Goal: Task Accomplishment & Management: Manage account settings

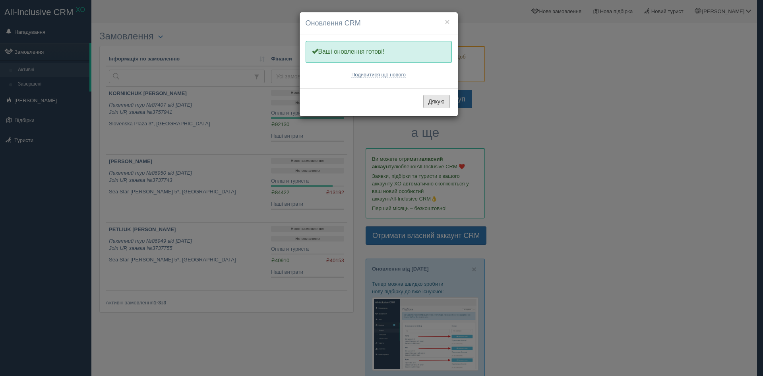
click at [431, 102] on button "Дякую" at bounding box center [436, 102] width 27 height 14
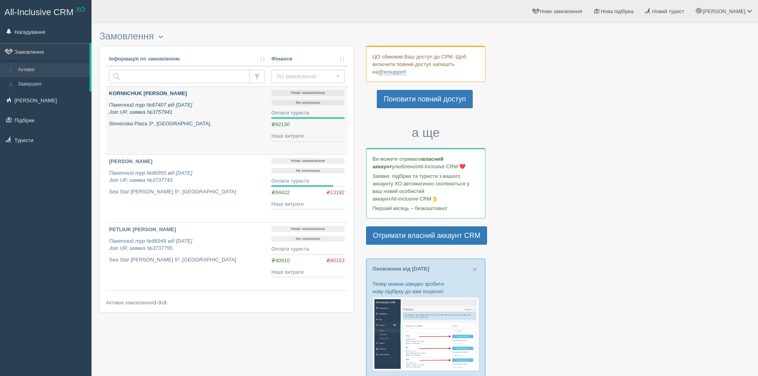
click at [243, 126] on p "Slovenska Plaza 3*, [GEOGRAPHIC_DATA]" at bounding box center [187, 124] width 156 height 8
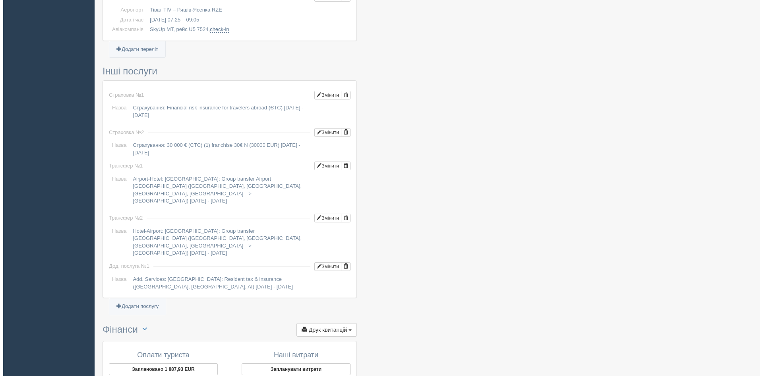
scroll to position [794, 0]
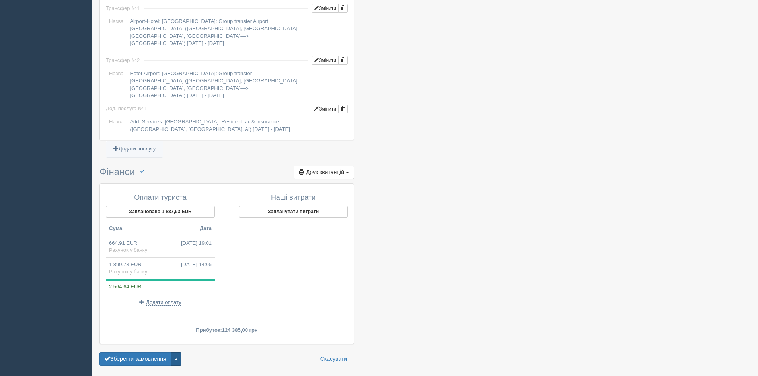
click at [179, 352] on button "button" at bounding box center [176, 359] width 10 height 14
click at [136, 315] on span "Завершити замовлення" at bounding box center [139, 318] width 62 height 6
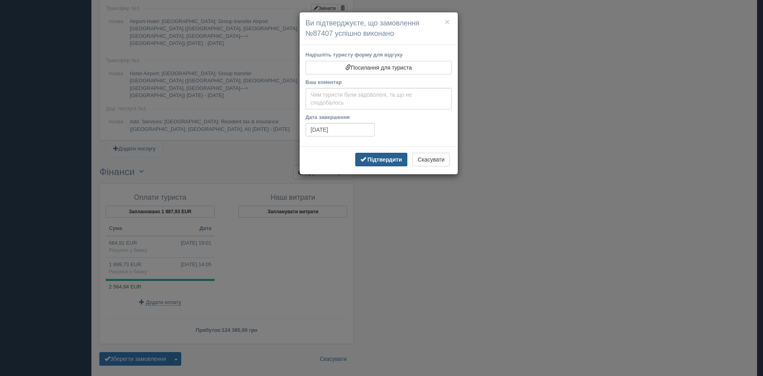
click at [373, 155] on button "Підтвердити" at bounding box center [381, 160] width 52 height 14
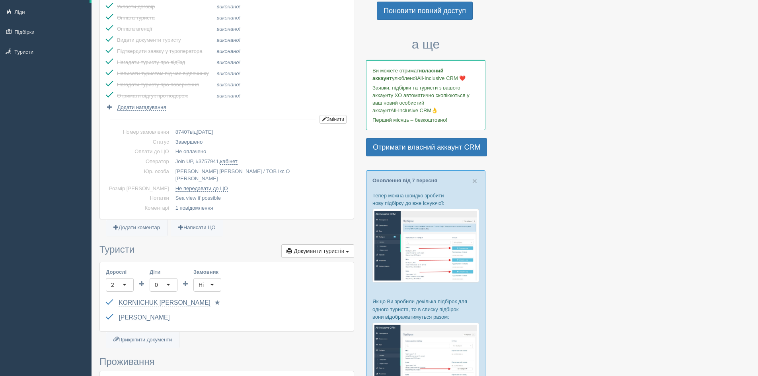
scroll to position [0, 0]
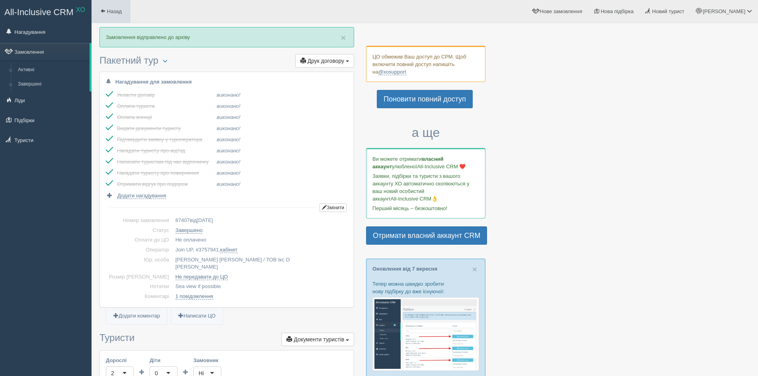
click at [101, 8] on span at bounding box center [102, 10] width 5 height 5
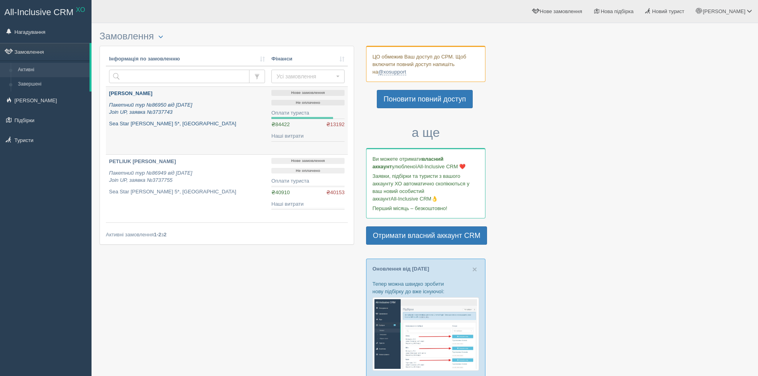
click at [231, 119] on div "[PERSON_NAME] Пакетний тур №86950 від [DATE] Join UP, заявка №3737743 Sea Star …" at bounding box center [187, 108] width 156 height 37
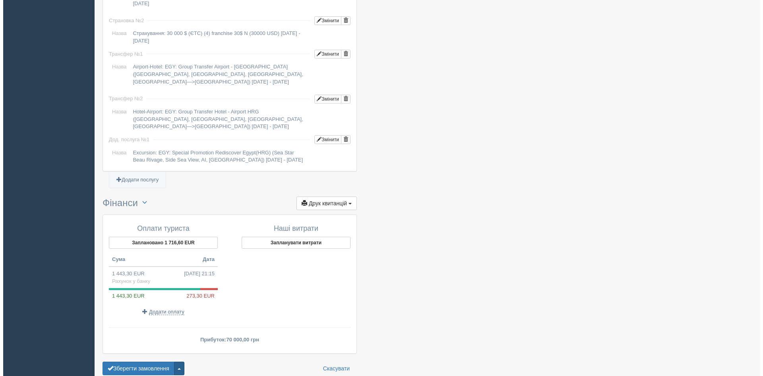
scroll to position [767, 0]
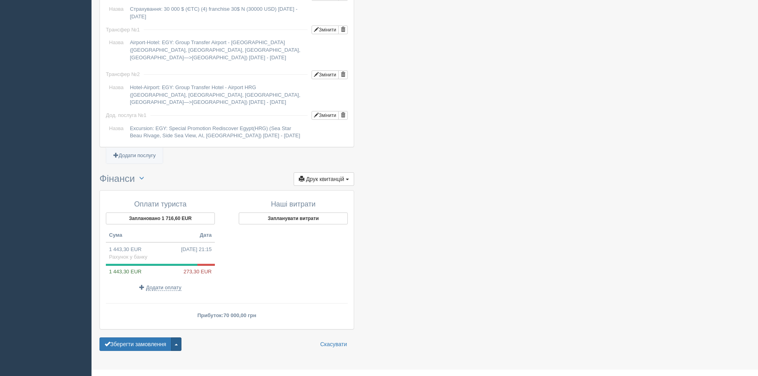
click at [180, 337] on button "button" at bounding box center [176, 344] width 10 height 14
click at [149, 300] on span "Завершити замовлення" at bounding box center [139, 303] width 62 height 6
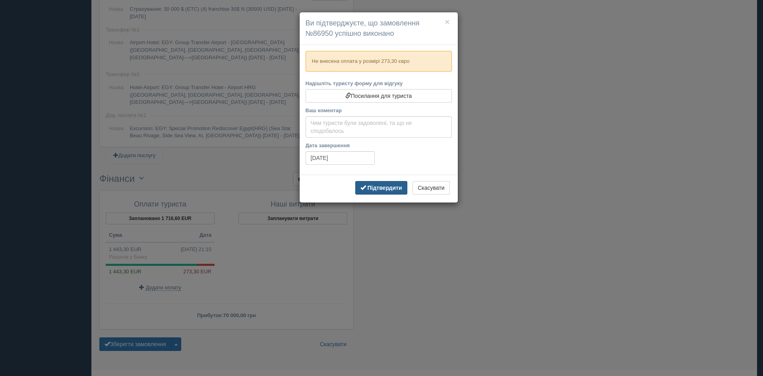
click at [379, 185] on b "Підтвердити" at bounding box center [384, 188] width 35 height 6
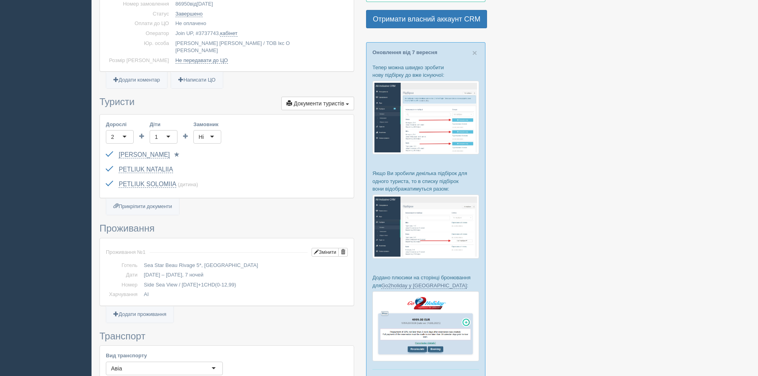
scroll to position [0, 0]
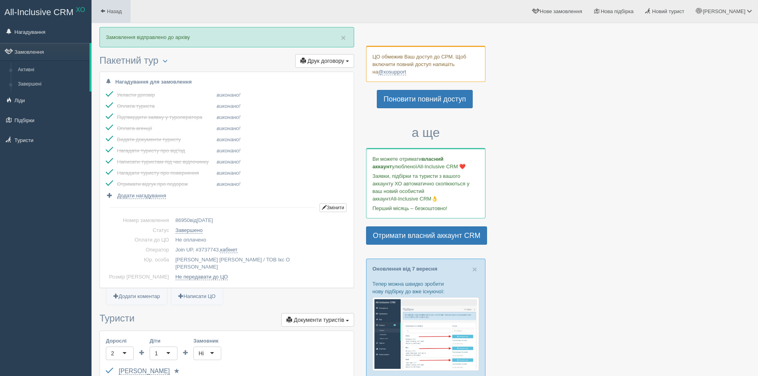
click at [106, 15] on link "Назад" at bounding box center [110, 11] width 39 height 23
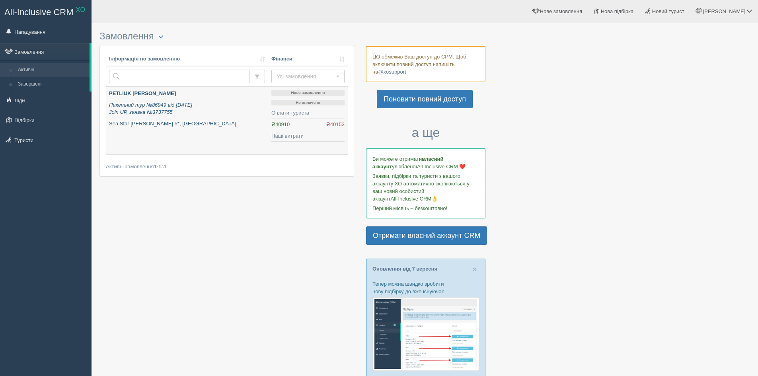
click at [216, 136] on link "PETLIUK [PERSON_NAME] Пакетний тур №86949 від [DATE] Join UP, заявка №3737755 S…" at bounding box center [187, 121] width 162 height 68
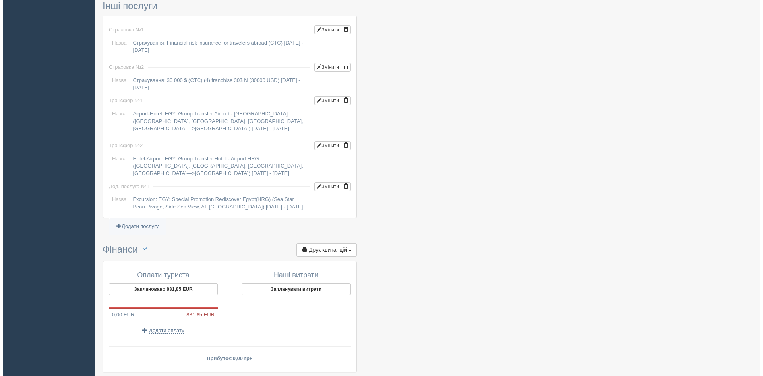
scroll to position [720, 0]
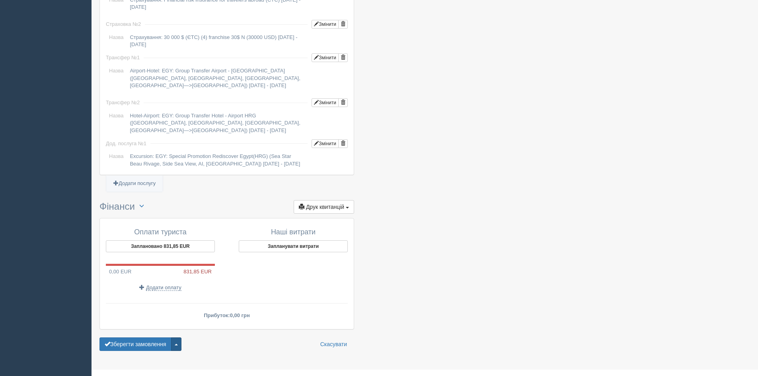
click at [179, 337] on button "button" at bounding box center [176, 344] width 10 height 14
click at [157, 300] on span "Завершити замовлення" at bounding box center [139, 303] width 62 height 6
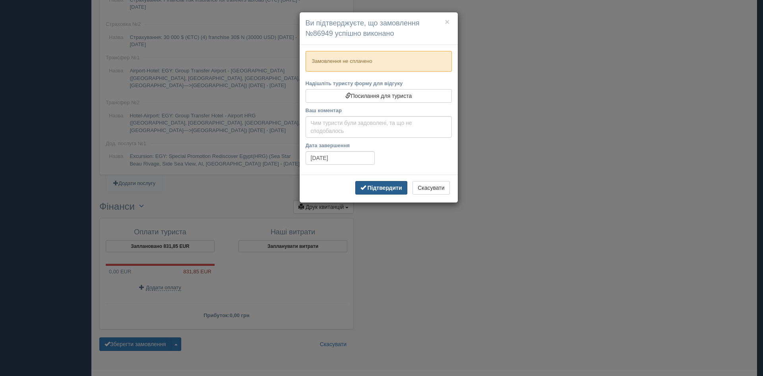
click at [374, 189] on b "Підтвердити" at bounding box center [384, 188] width 35 height 6
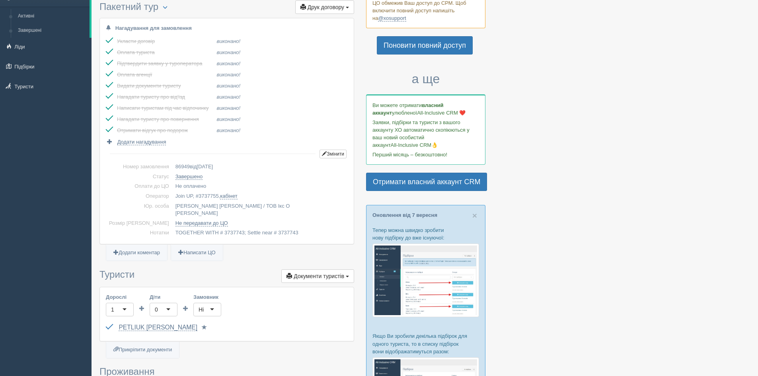
scroll to position [0, 0]
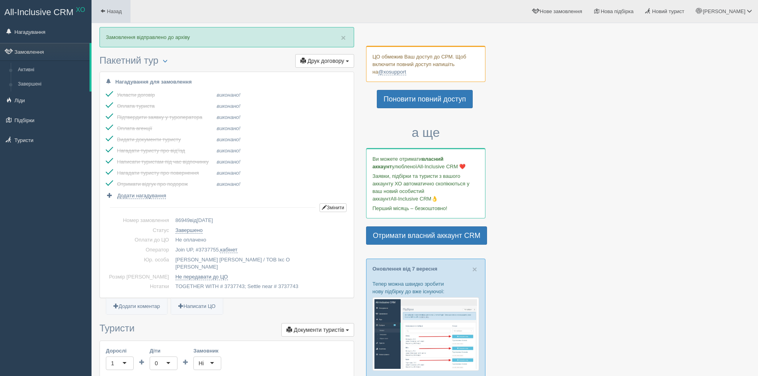
click at [115, 15] on link "Назад" at bounding box center [110, 11] width 39 height 23
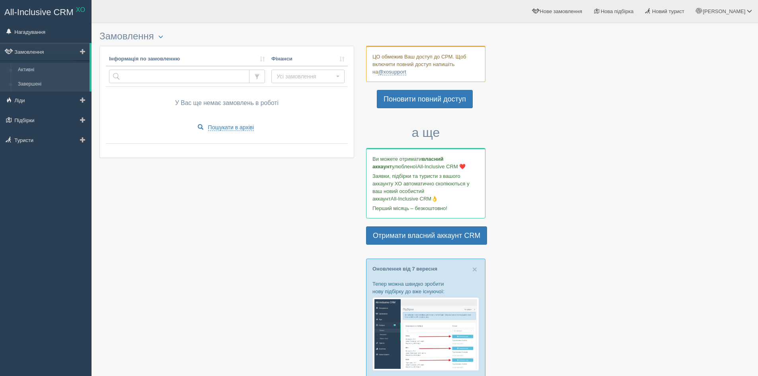
click at [43, 84] on link "Завершені" at bounding box center [51, 84] width 75 height 14
